Goal: Transaction & Acquisition: Purchase product/service

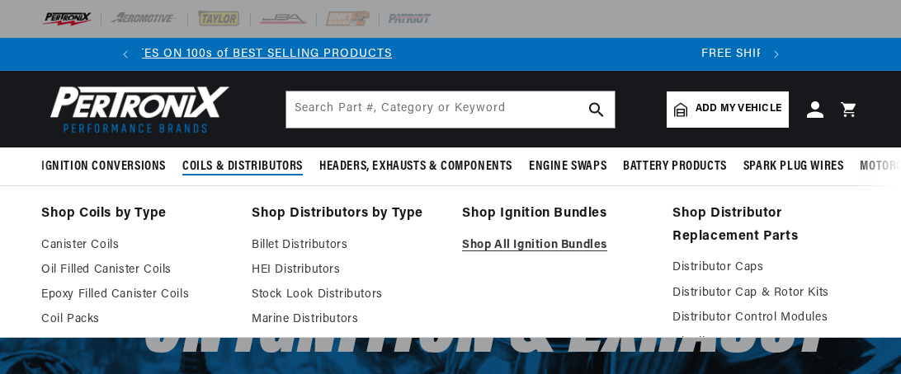
scroll to position [0, 615]
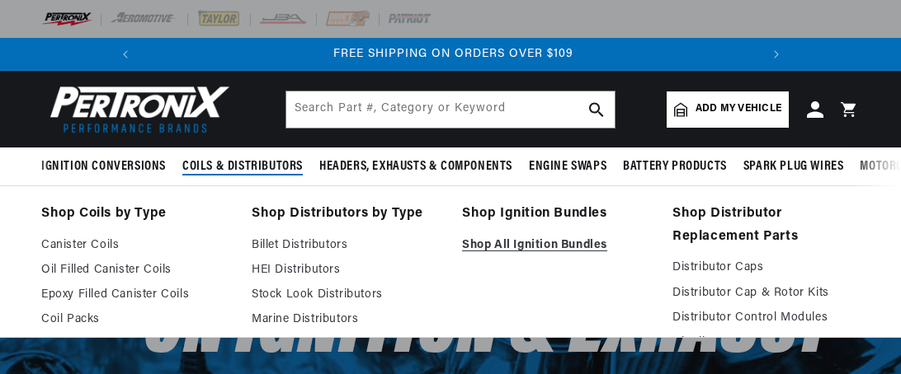
click at [257, 167] on span "Coils & Distributors" at bounding box center [242, 166] width 120 height 17
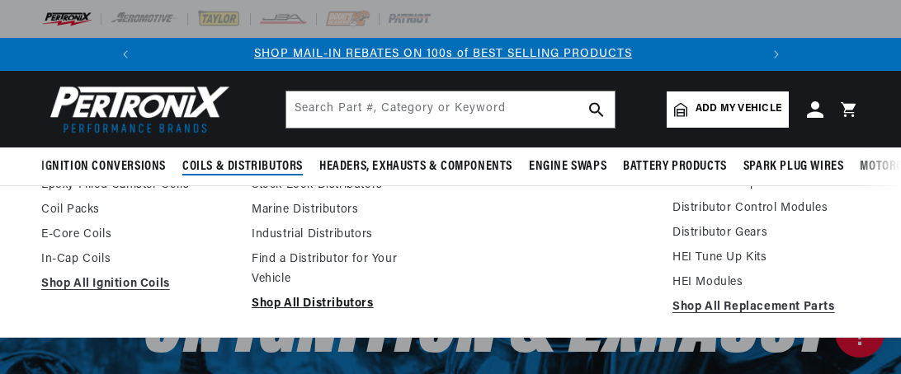
scroll to position [0, 0]
click at [322, 303] on link "Shop All Distributors" at bounding box center [345, 304] width 187 height 20
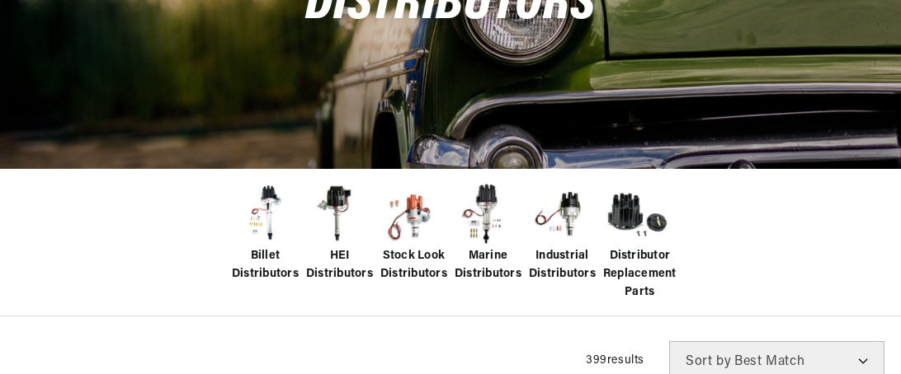
scroll to position [330, 0]
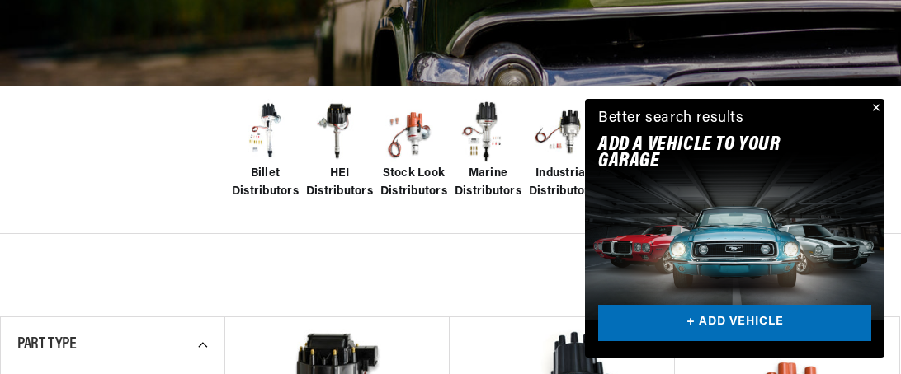
click at [418, 134] on img at bounding box center [413, 132] width 66 height 66
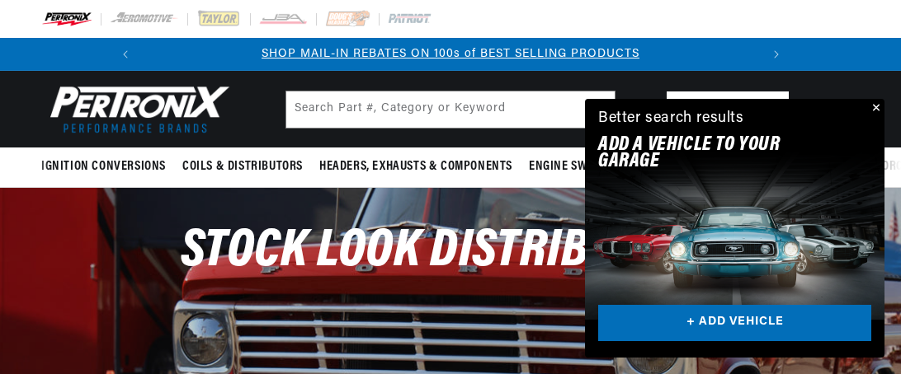
click at [878, 108] on button "Close" at bounding box center [874, 109] width 20 height 20
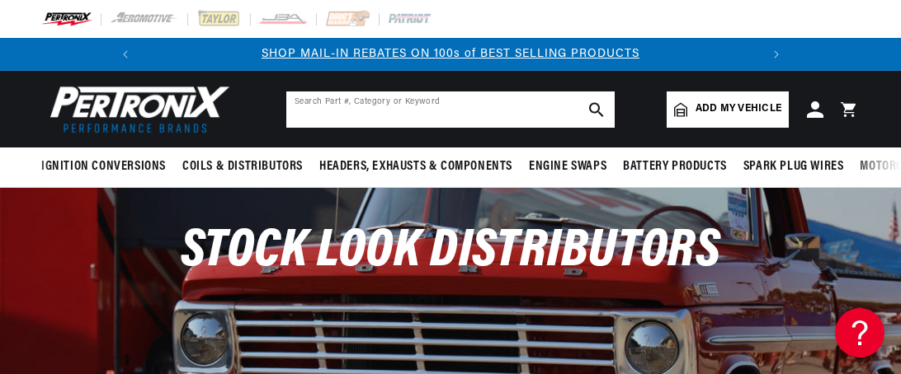
click at [547, 111] on input "text" at bounding box center [450, 110] width 328 height 36
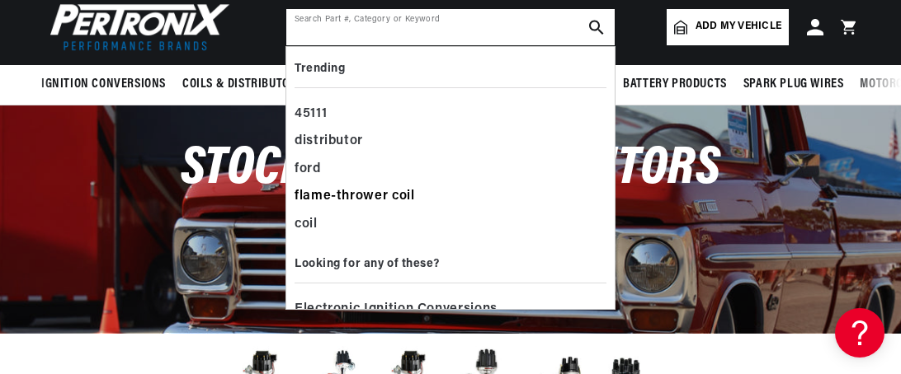
scroll to position [0, 615]
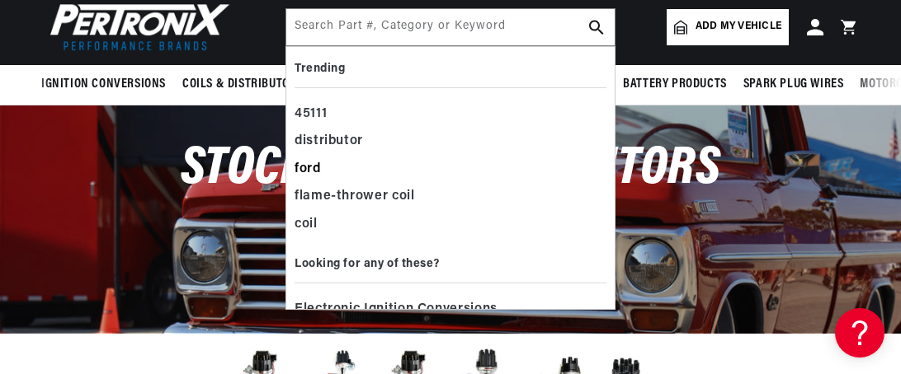
click at [313, 167] on div "ford" at bounding box center [450, 170] width 312 height 28
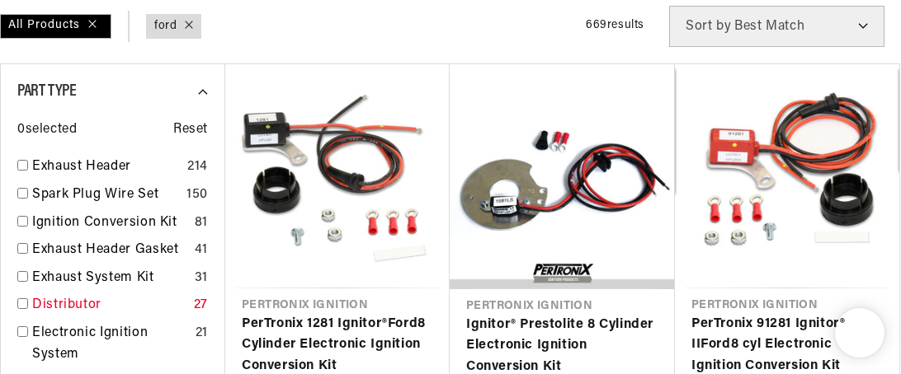
scroll to position [330, 0]
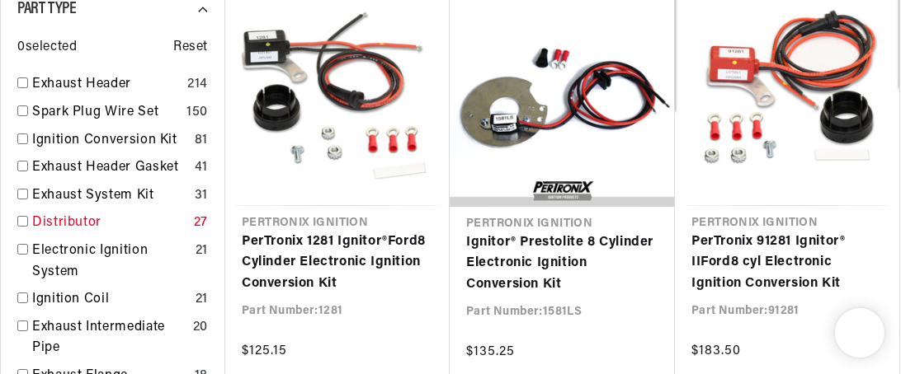
click at [62, 224] on link "Distributor" at bounding box center [109, 223] width 155 height 21
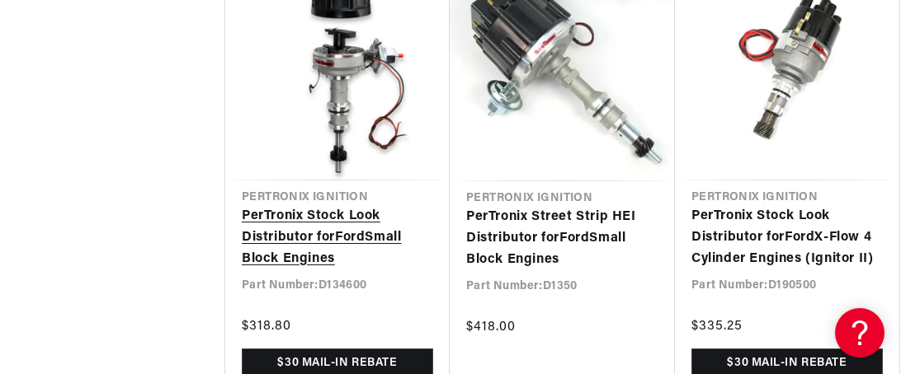
scroll to position [1815, 0]
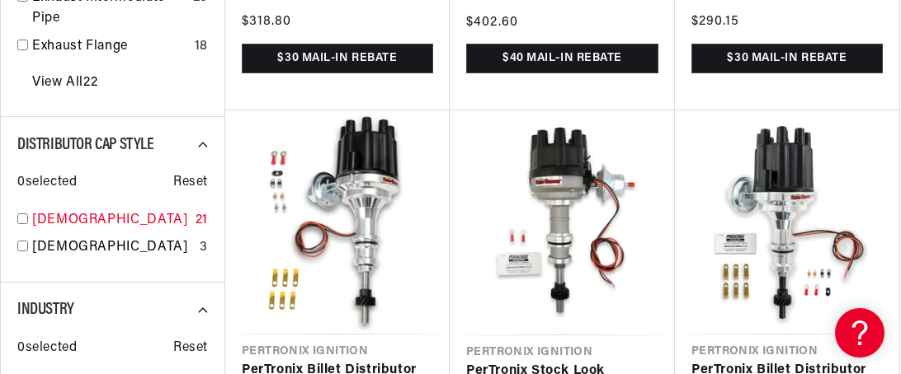
click at [69, 224] on link "Female" at bounding box center [110, 220] width 157 height 21
checkbox input "true"
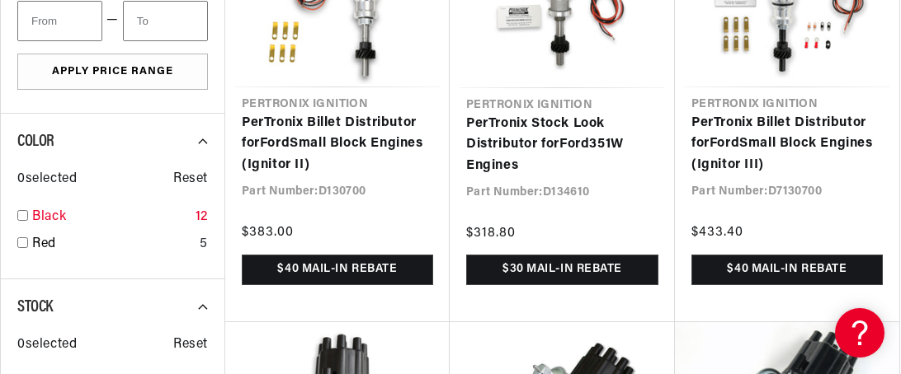
click at [55, 214] on link "Black" at bounding box center [110, 217] width 157 height 21
checkbox input "true"
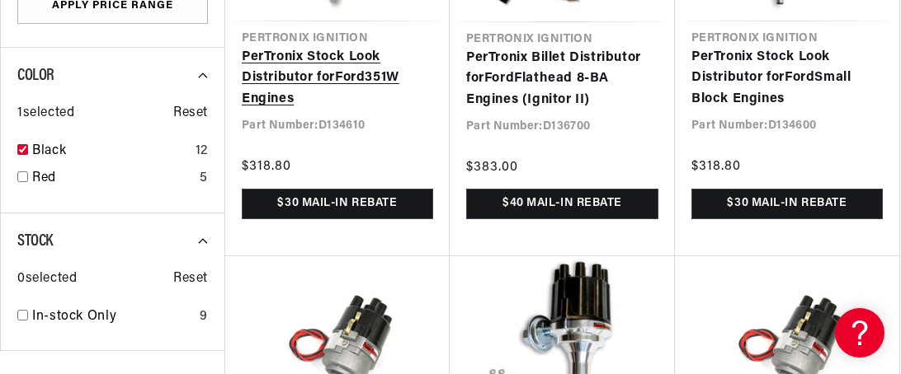
scroll to position [1072, 0]
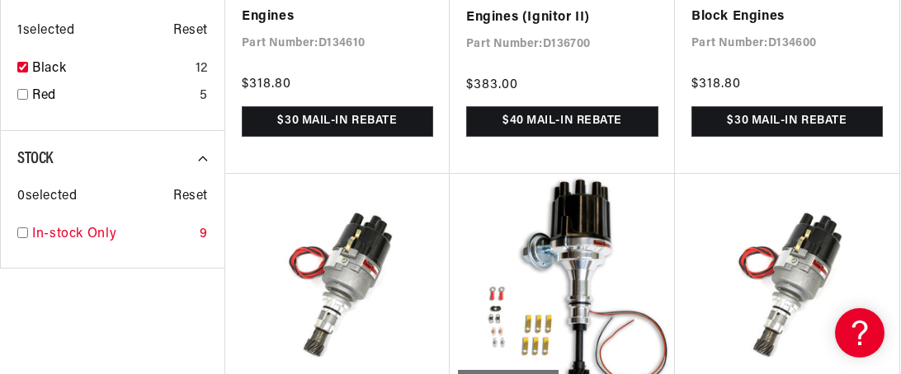
click at [73, 224] on link "In-stock Only" at bounding box center [112, 234] width 161 height 21
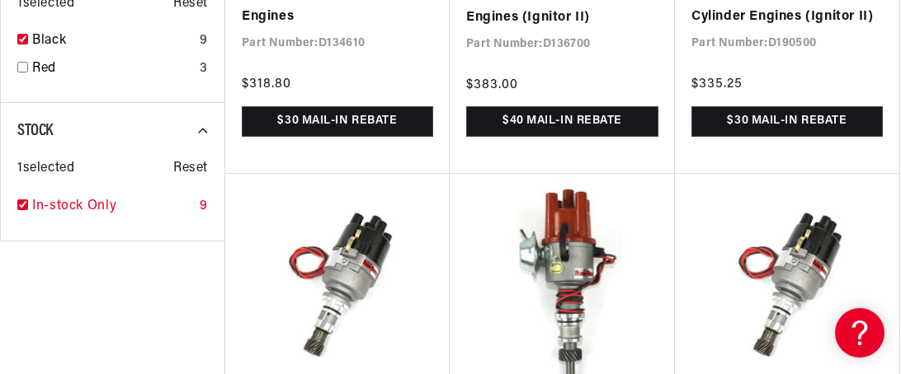
checkbox input "true"
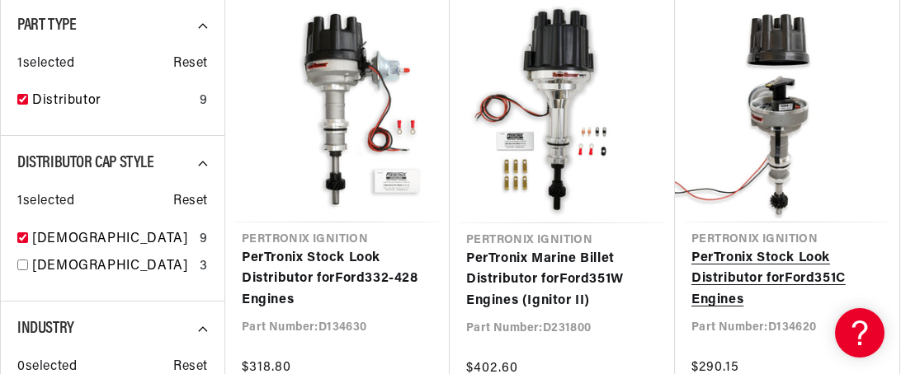
scroll to position [412, 0]
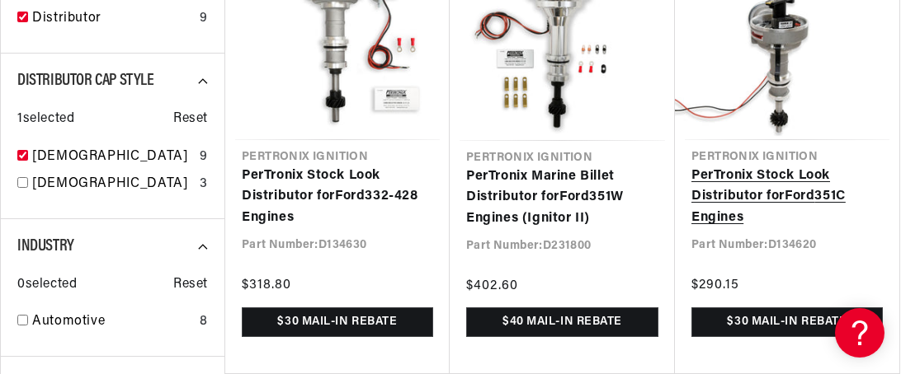
click at [751, 229] on link "PerTronix Stock Look Distributor for Ford 351C Engines" at bounding box center [786, 198] width 191 height 64
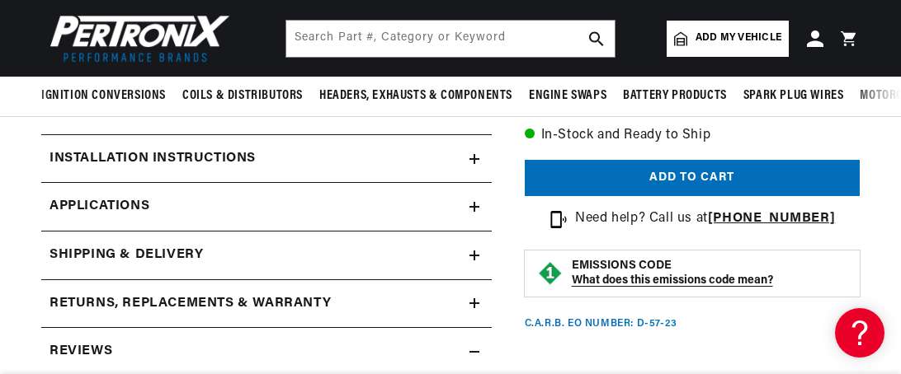
click at [125, 207] on span "Applications" at bounding box center [99, 206] width 100 height 21
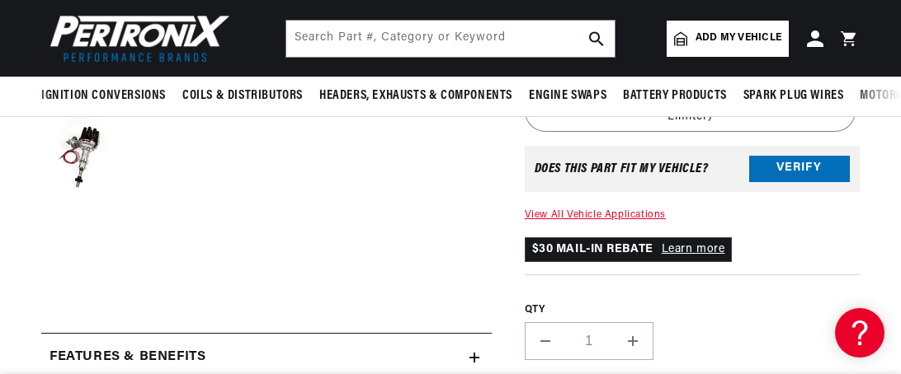
click at [539, 214] on link "View All Vehicle Applications" at bounding box center [595, 215] width 141 height 10
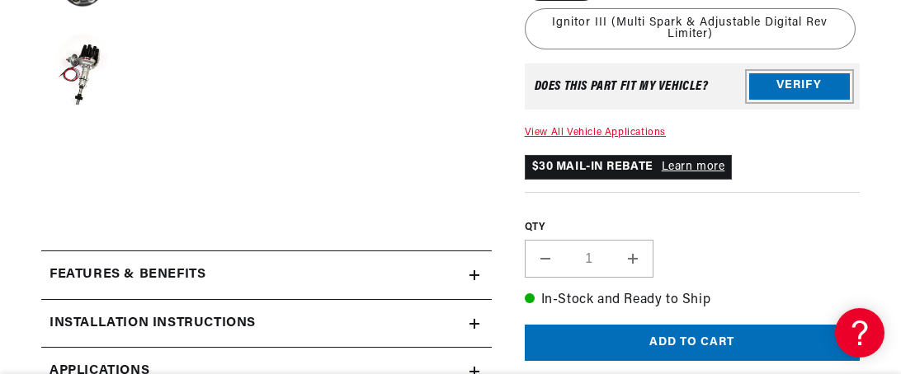
click at [798, 84] on button "Verify" at bounding box center [799, 86] width 101 height 26
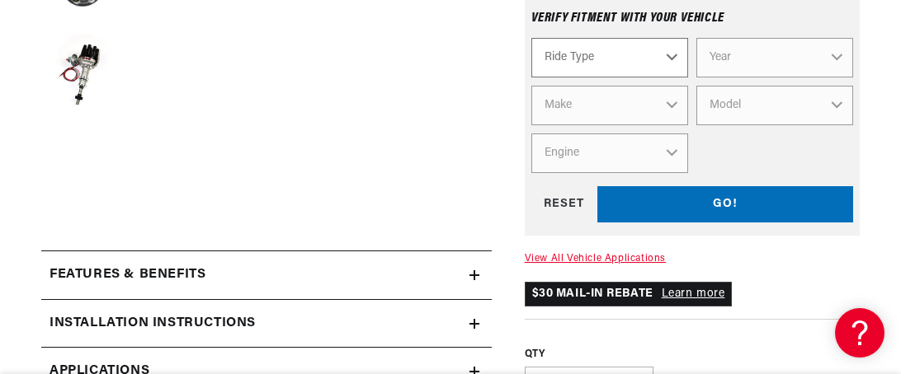
click at [633, 56] on select "Ride Type Automotive Agricultural Industrial Marine Motorcycle" at bounding box center [609, 58] width 157 height 40
select select "Automotive"
click at [531, 38] on select "Ride Type Automotive Agricultural Industrial Marine Motorcycle" at bounding box center [609, 58] width 157 height 40
select select "Automotive"
click at [587, 58] on select "Automotive Agricultural Industrial Marine Motorcycle" at bounding box center [609, 58] width 157 height 40
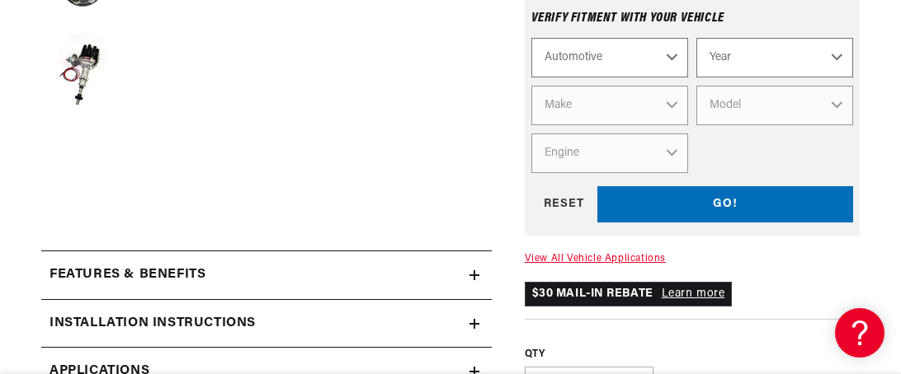
scroll to position [0, 615]
click at [531, 38] on select "Automotive Agricultural Industrial Marine Motorcycle" at bounding box center [609, 58] width 157 height 40
click at [559, 205] on div "RESET" at bounding box center [564, 204] width 66 height 37
click at [643, 58] on select "Ride Type Automotive Agricultural Industrial Marine Motorcycle" at bounding box center [609, 58] width 157 height 40
select select "Automotive"
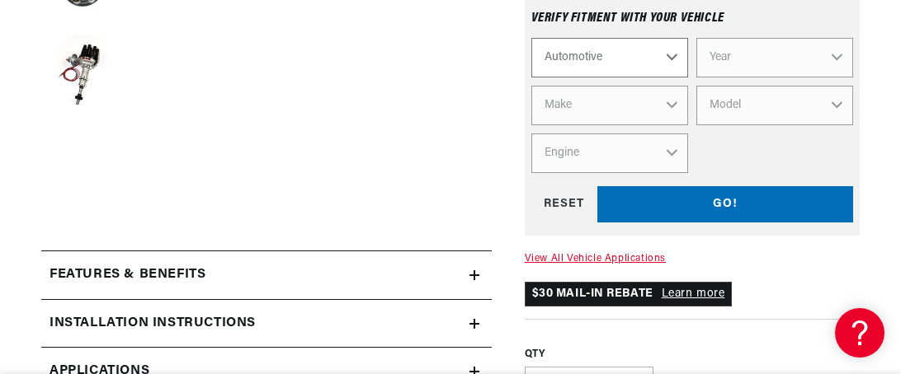
click at [531, 38] on select "Ride Type Automotive Agricultural Industrial Marine Motorcycle" at bounding box center [609, 58] width 157 height 40
select select "Automotive"
click at [718, 59] on select "Year [DATE] 2021 2020 2019 2018 2017 2016 2015 2014 2013 2012 2011 2010 2009 20…" at bounding box center [774, 58] width 157 height 40
select select "1980"
click at [696, 38] on select "Year [DATE] 2021 2020 2019 2018 2017 2016 2015 2014 2013 2012 2011 2010 2009 20…" at bounding box center [774, 58] width 157 height 40
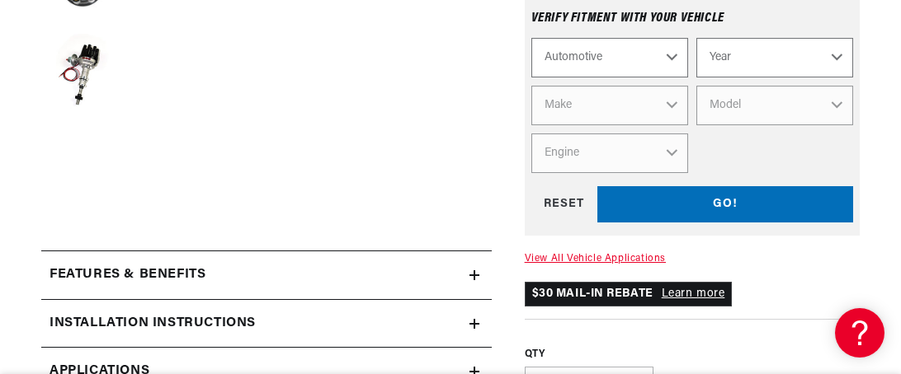
select select "1980"
click at [641, 105] on select "Make Alfa Romeo American Motors Audi Avanti Buick Cadillac Checker Chevrolet Ch…" at bounding box center [609, 106] width 157 height 40
select select "Ford"
click at [531, 86] on select "Make Alfa Romeo American Motors Audi Avanti Buick Cadillac Checker Chevrolet Ch…" at bounding box center [609, 106] width 157 height 40
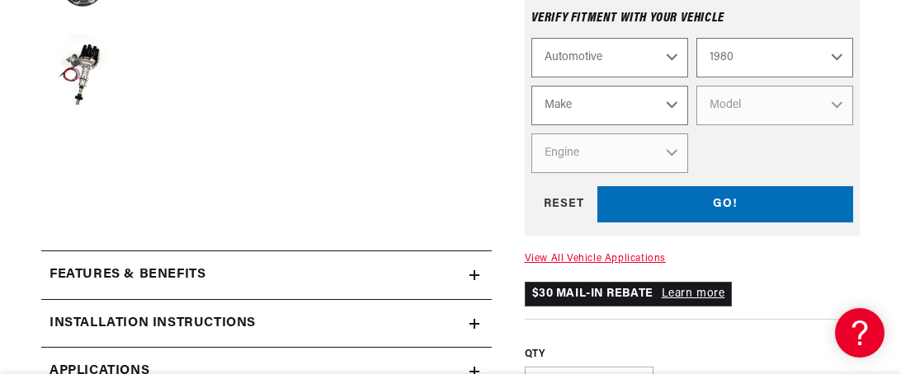
select select "Ford"
click at [728, 105] on select "Model Bronco E-100 Econoline E-100 Econoline Club Wagon E-150 Econoline E-150 E…" at bounding box center [774, 106] width 157 height 40
select select "F-250"
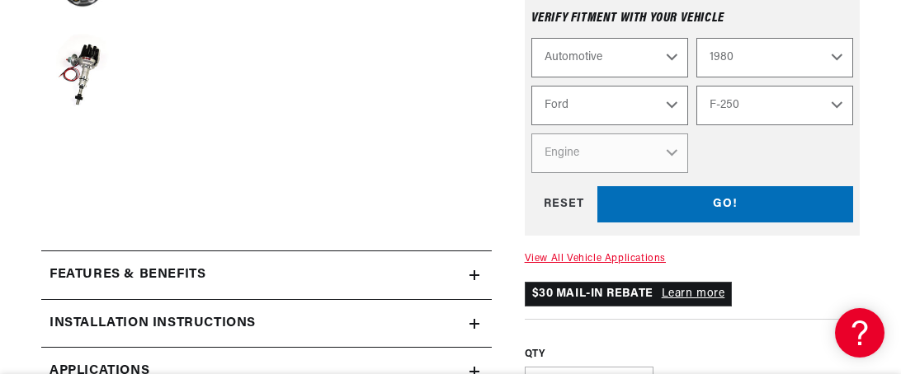
click at [696, 86] on select "Model Bronco E-100 Econoline E-100 Econoline Club Wagon E-150 Econoline E-150 E…" at bounding box center [774, 106] width 157 height 40
select select "F-250"
click at [563, 153] on select "Engine 4.9L 5.0L 5.8L 6.6L 7.5L" at bounding box center [609, 154] width 157 height 40
select select "7.5L"
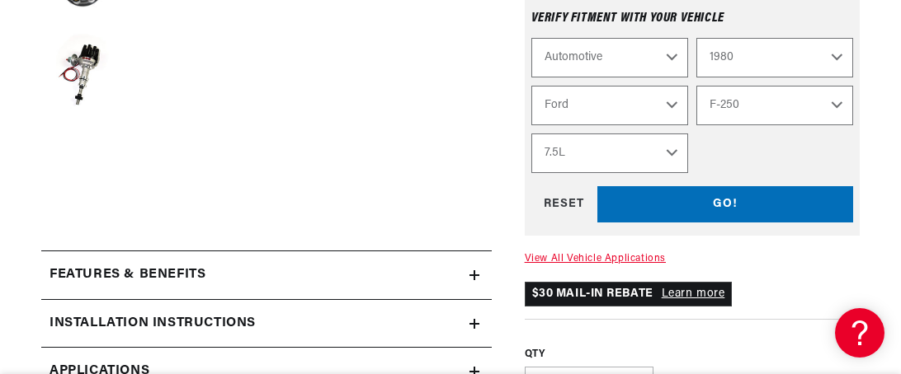
click at [531, 134] on select "Engine 4.9L 5.0L 5.8L 6.6L 7.5L" at bounding box center [609, 154] width 157 height 40
select select "Engine"
